Goal: Transaction & Acquisition: Download file/media

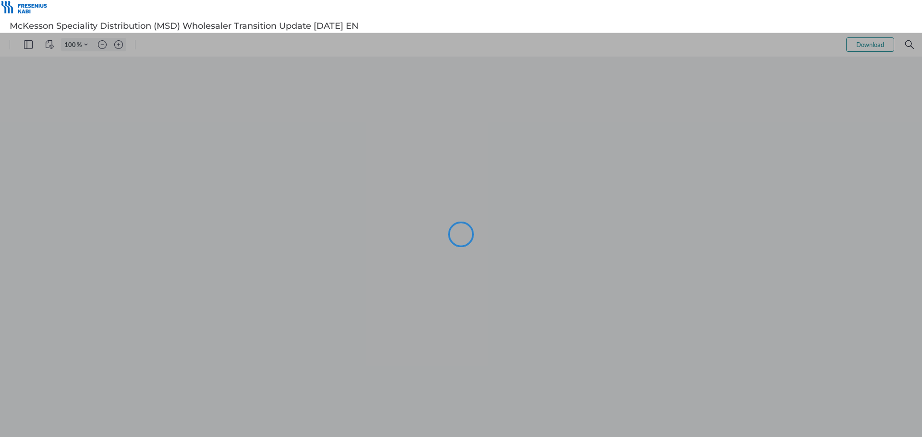
type input "99"
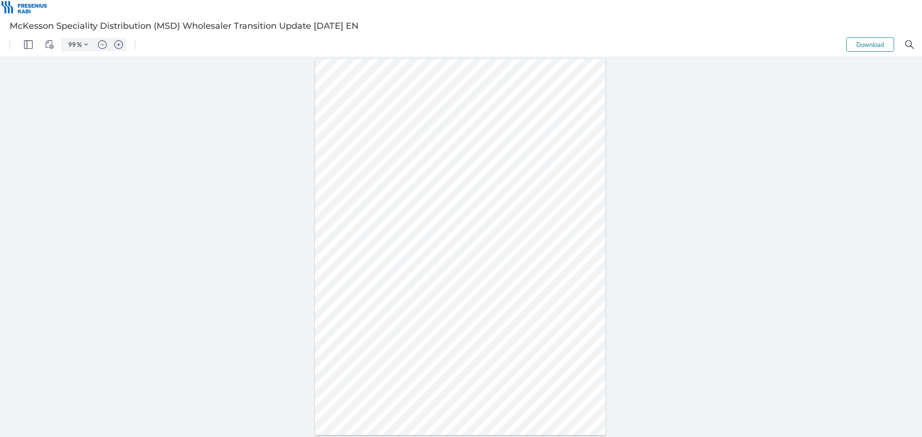
click at [852, 46] on button "Download" at bounding box center [870, 44] width 48 height 14
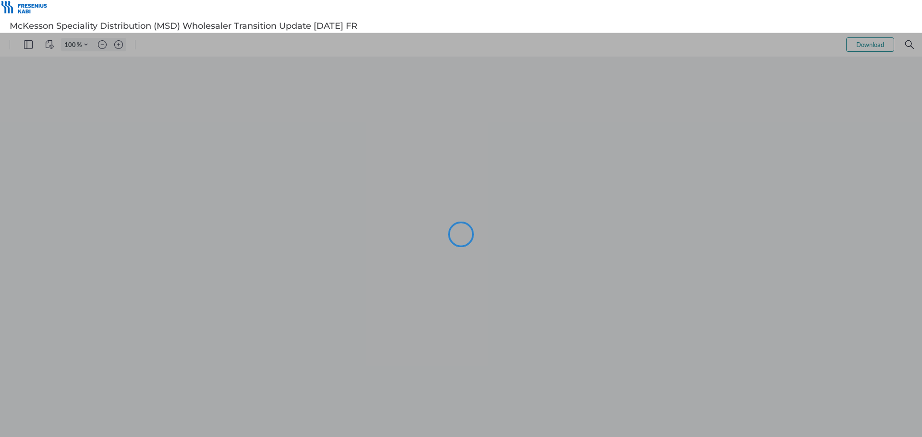
type input "99"
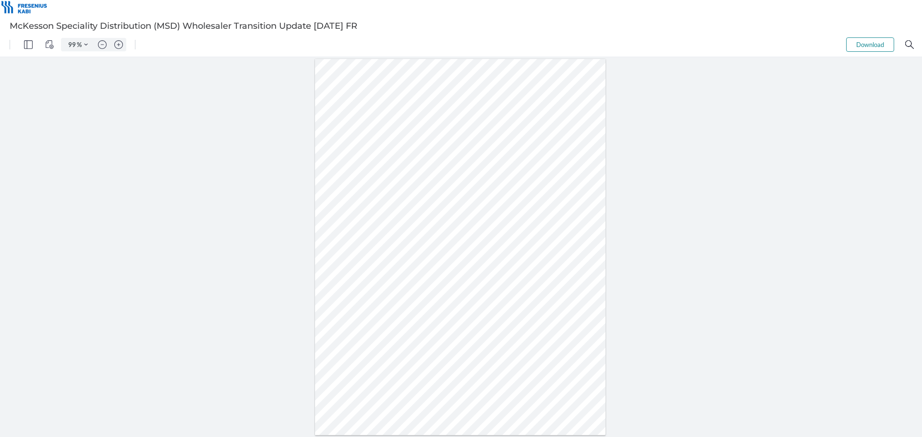
click at [851, 48] on button "Download" at bounding box center [870, 44] width 48 height 14
